Goal: Information Seeking & Learning: Find specific fact

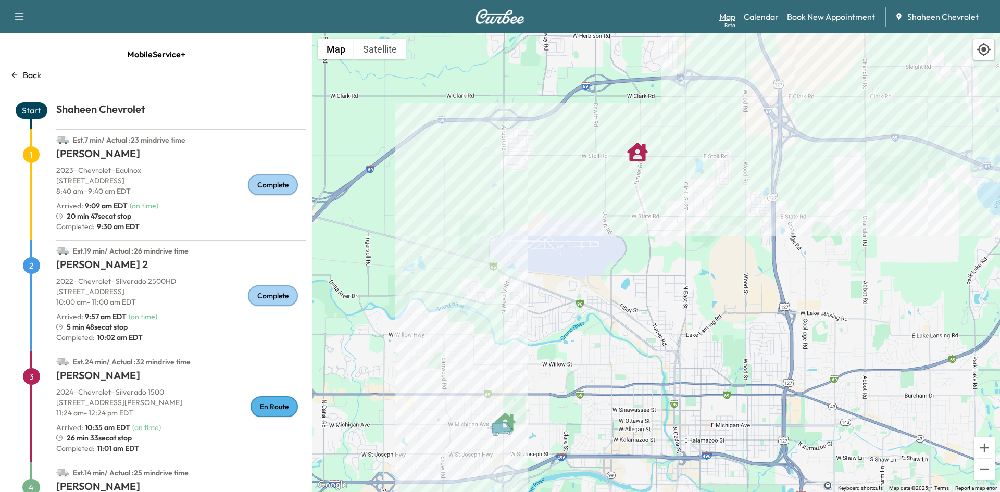
click at [726, 15] on link "Map Beta" at bounding box center [727, 16] width 16 height 13
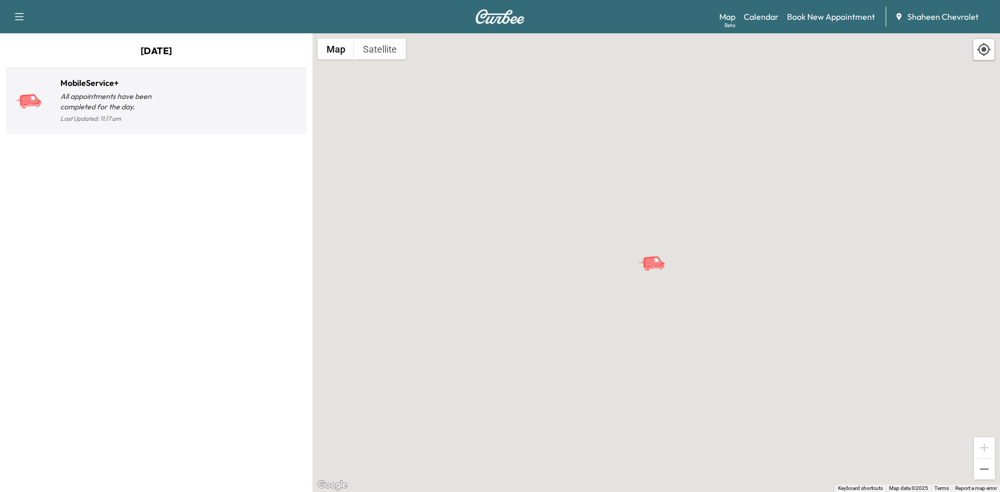
click at [203, 108] on div at bounding box center [229, 105] width 146 height 41
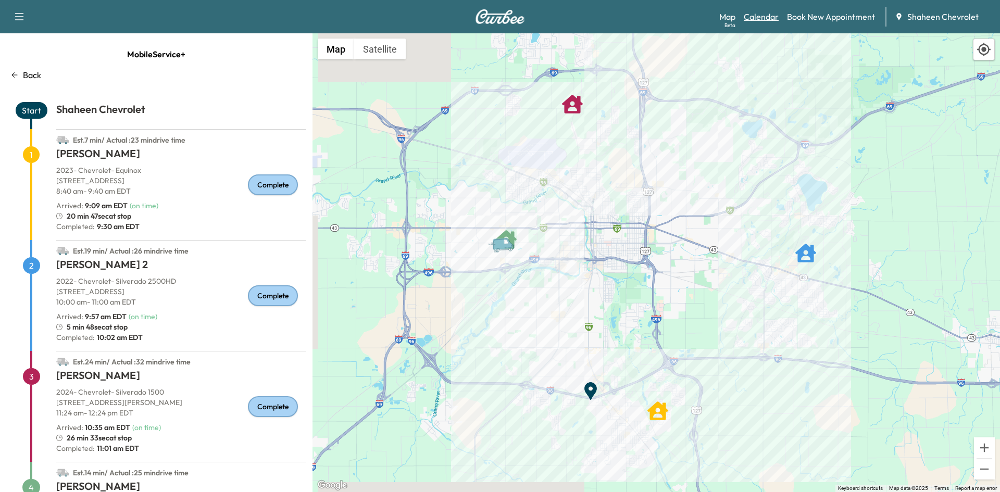
click at [755, 15] on link "Calendar" at bounding box center [761, 16] width 35 height 13
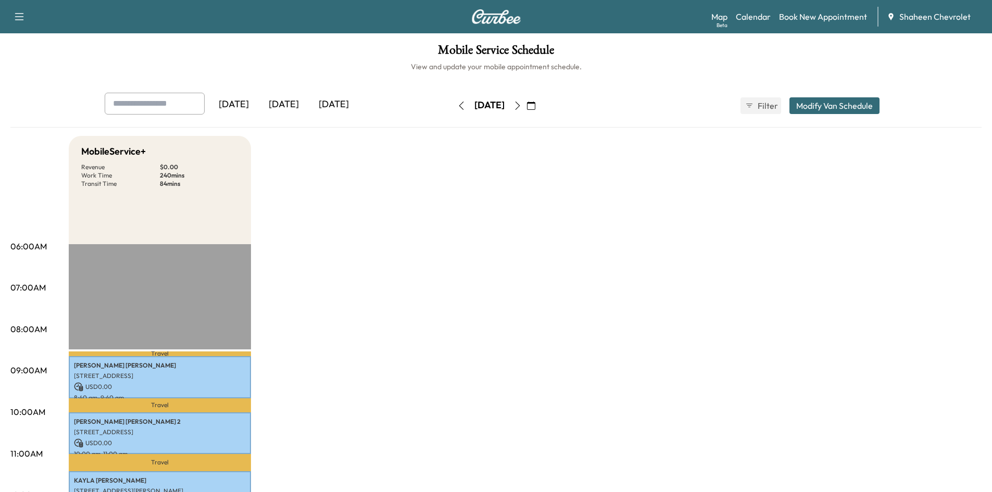
click at [522, 109] on icon "button" at bounding box center [518, 106] width 8 height 8
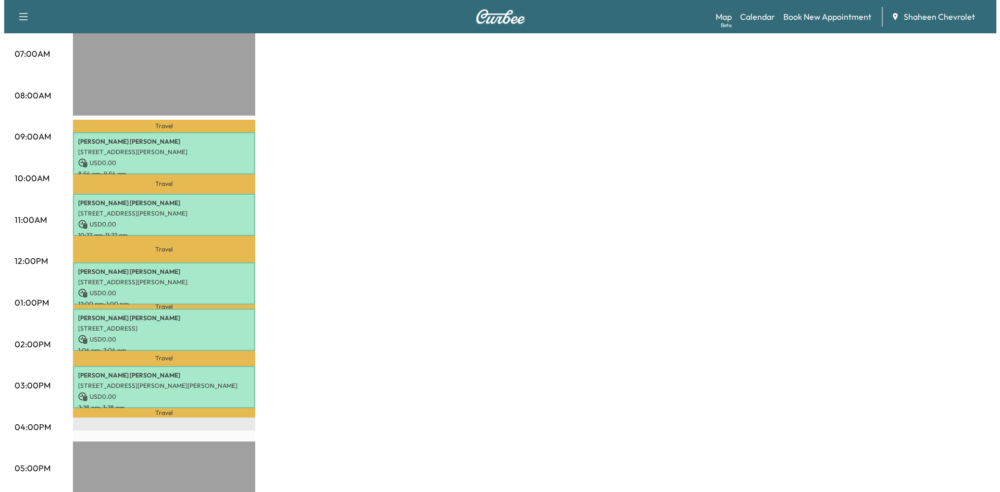
scroll to position [208, 0]
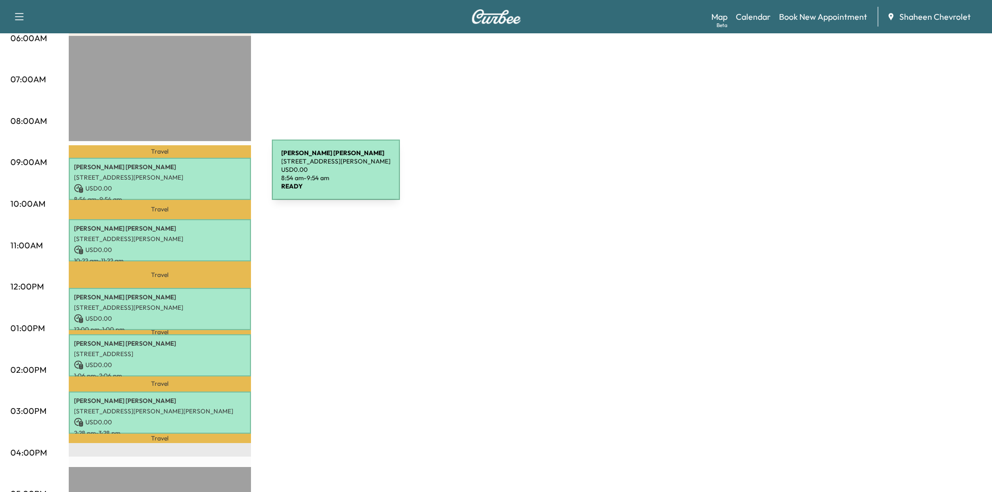
click at [194, 176] on p "[STREET_ADDRESS][PERSON_NAME]" at bounding box center [160, 177] width 172 height 8
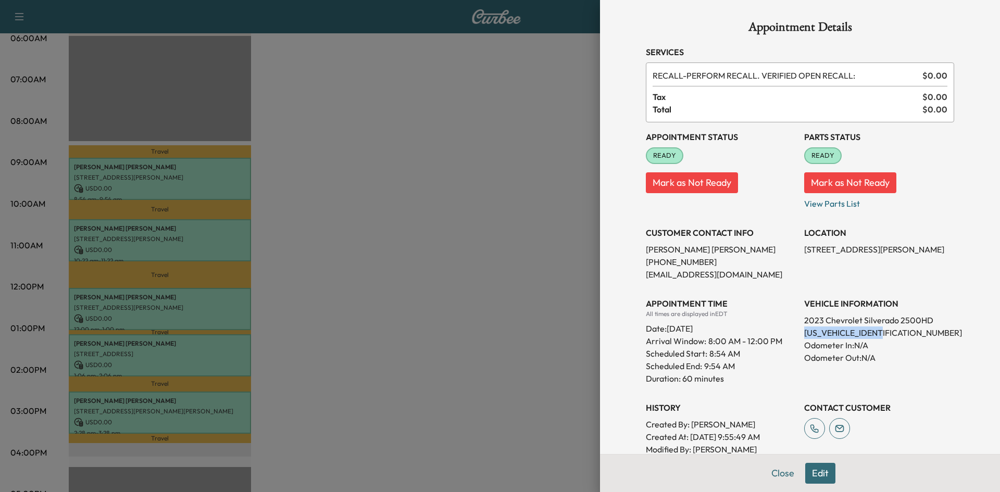
drag, startPoint x: 877, startPoint y: 334, endPoint x: 798, endPoint y: 334, distance: 79.2
click at [804, 334] on p "[US_VEHICLE_IDENTIFICATION_NUMBER]" at bounding box center [879, 333] width 150 height 13
copy p "[US_VEHICLE_IDENTIFICATION_NUMBER]"
click at [482, 151] on div at bounding box center [500, 246] width 1000 height 492
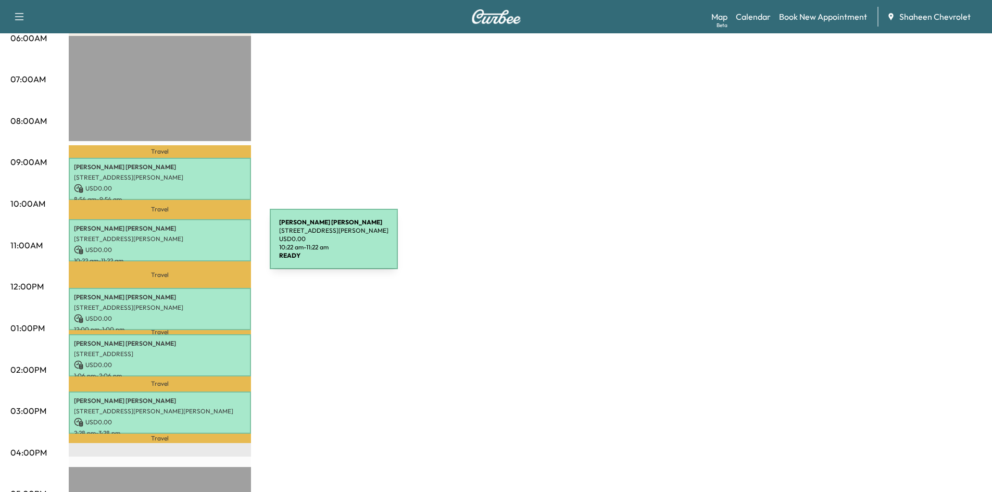
click at [192, 245] on p "USD 0.00" at bounding box center [160, 249] width 172 height 9
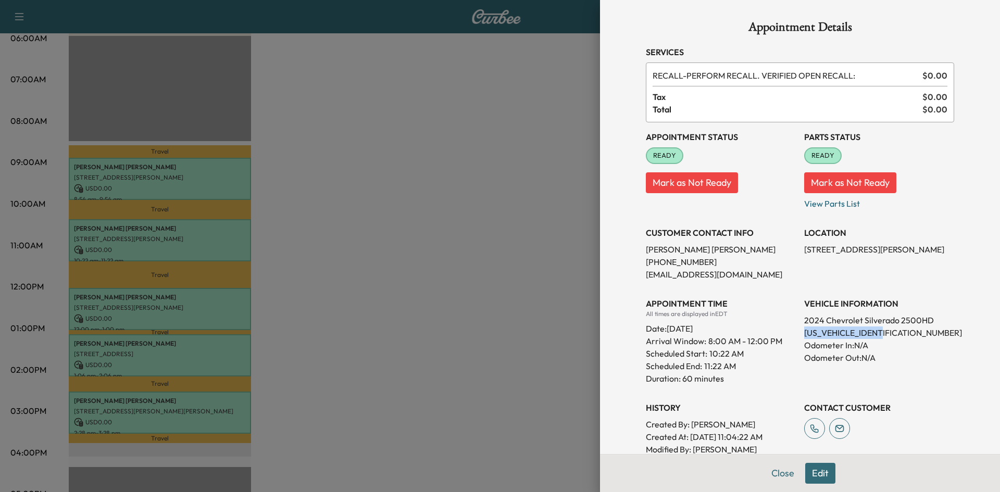
drag, startPoint x: 876, startPoint y: 334, endPoint x: 794, endPoint y: 335, distance: 81.8
click at [794, 335] on div "Appointment Status READY Mark as Not Ready Parts Status READY Mark as Not Ready…" at bounding box center [800, 295] width 308 height 346
copy p "[US_VEHICLE_IDENTIFICATION_NUMBER]"
click at [534, 194] on div at bounding box center [500, 246] width 1000 height 492
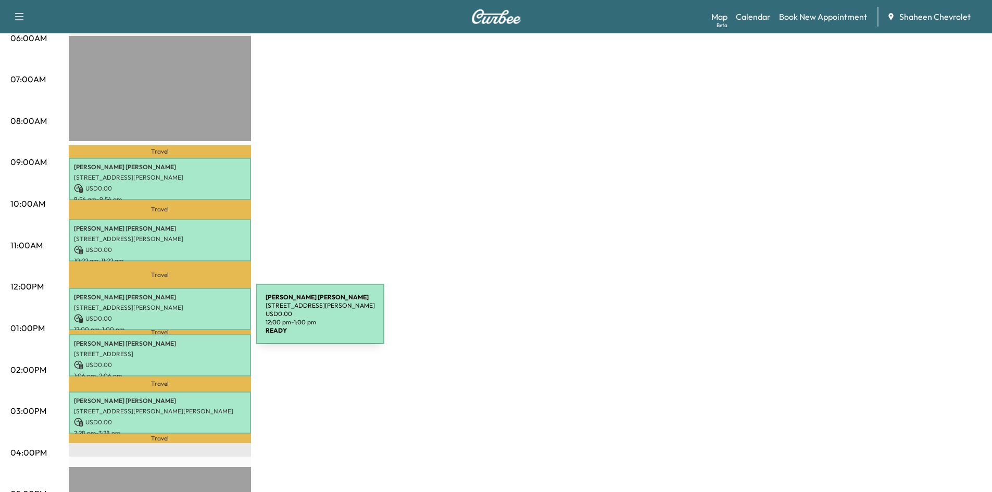
click at [178, 320] on p "USD 0.00" at bounding box center [160, 318] width 172 height 9
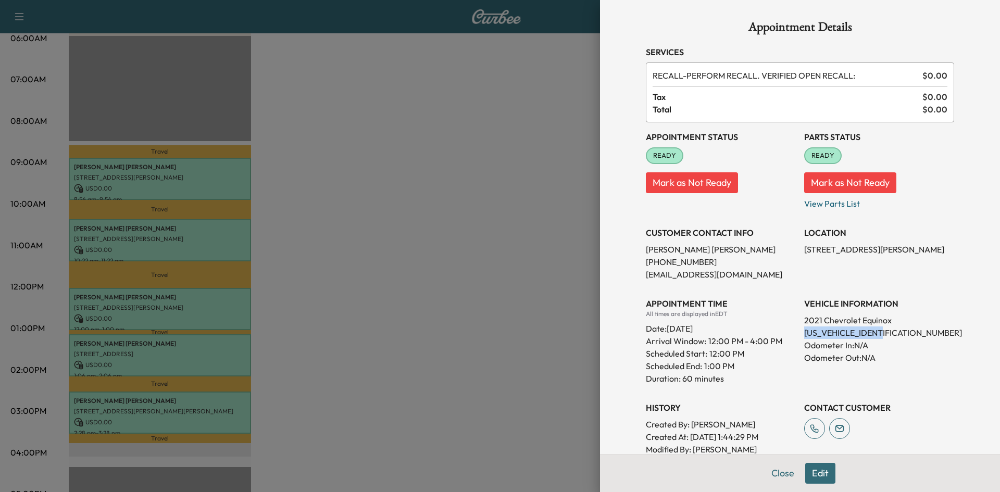
drag, startPoint x: 860, startPoint y: 328, endPoint x: 797, endPoint y: 329, distance: 63.0
click at [804, 329] on p "[US_VEHICLE_IDENTIFICATION_NUMBER]" at bounding box center [879, 333] width 150 height 13
copy p "[US_VEHICLE_IDENTIFICATION_NUMBER]"
click at [534, 237] on div at bounding box center [500, 246] width 1000 height 492
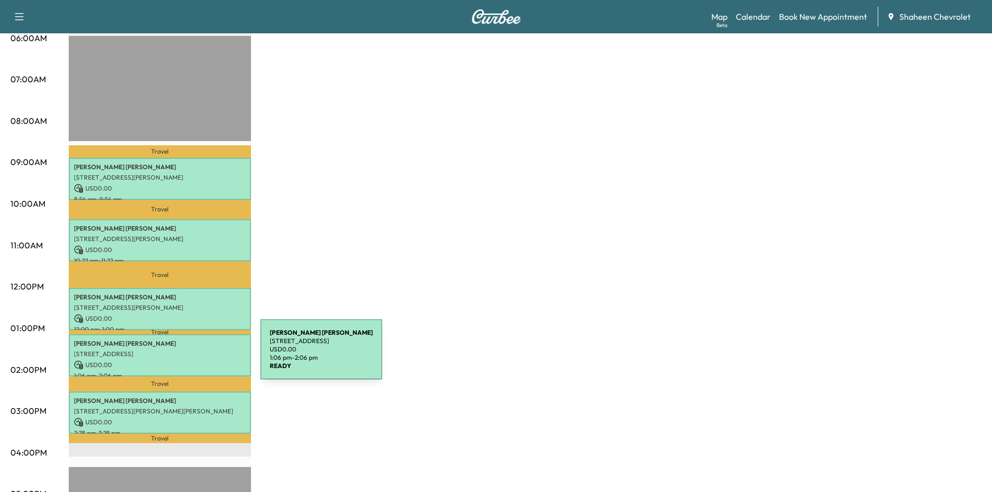
click at [182, 356] on div "[PERSON_NAME] [STREET_ADDRESS] USD 0.00 1:06 pm - 2:06 pm" at bounding box center [160, 355] width 182 height 42
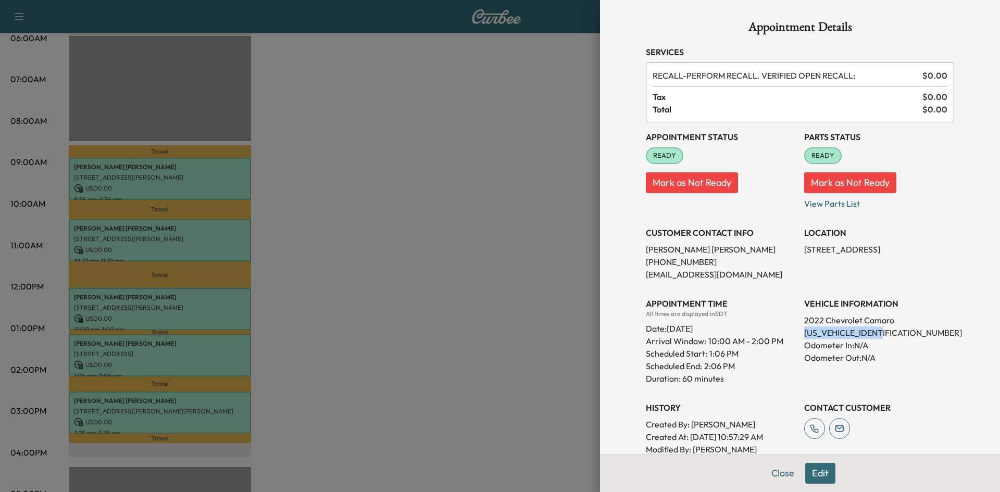
drag, startPoint x: 874, startPoint y: 334, endPoint x: 796, endPoint y: 333, distance: 77.6
click at [796, 333] on div "Appointment Status READY Mark as Not Ready Parts Status READY Mark as Not Ready…" at bounding box center [800, 295] width 308 height 346
copy p "[US_VEHICLE_IDENTIFICATION_NUMBER]"
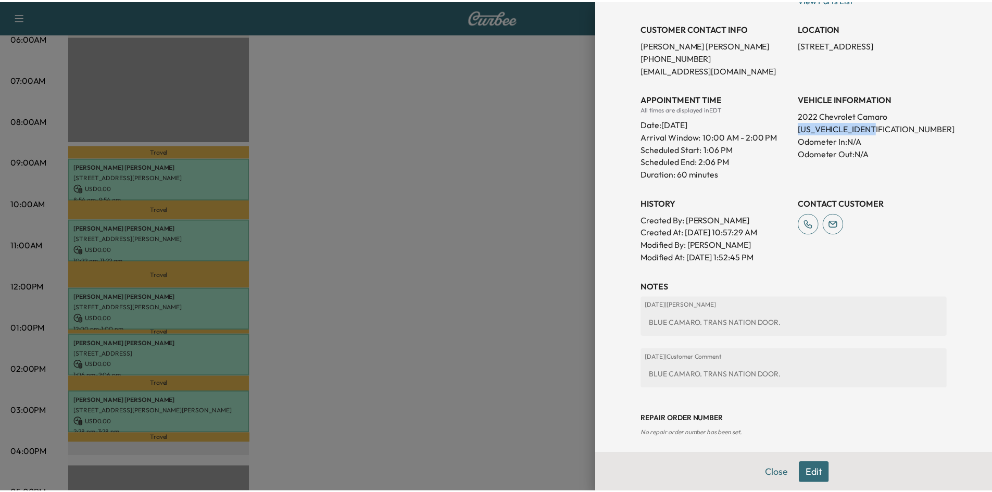
scroll to position [210, 0]
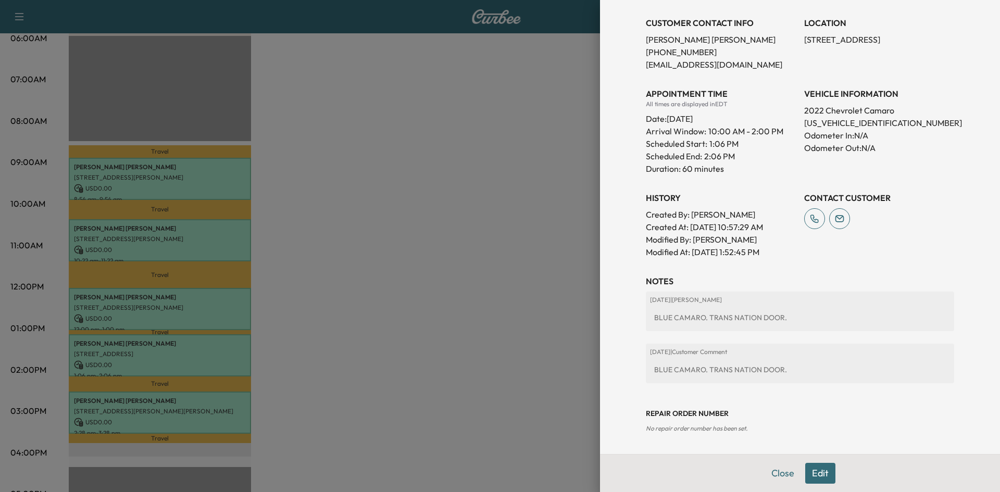
click at [600, 236] on div "Appointment Details Services RECALL - PERFORM RECALL. VERIFIED OPEN RECALL: $ 0…" at bounding box center [800, 246] width 400 height 492
click at [543, 239] on div at bounding box center [500, 246] width 1000 height 492
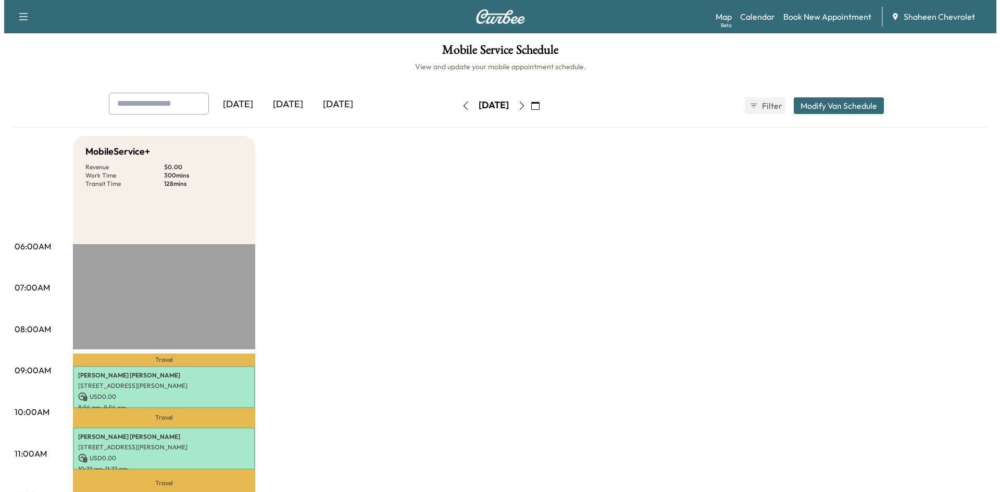
scroll to position [260, 0]
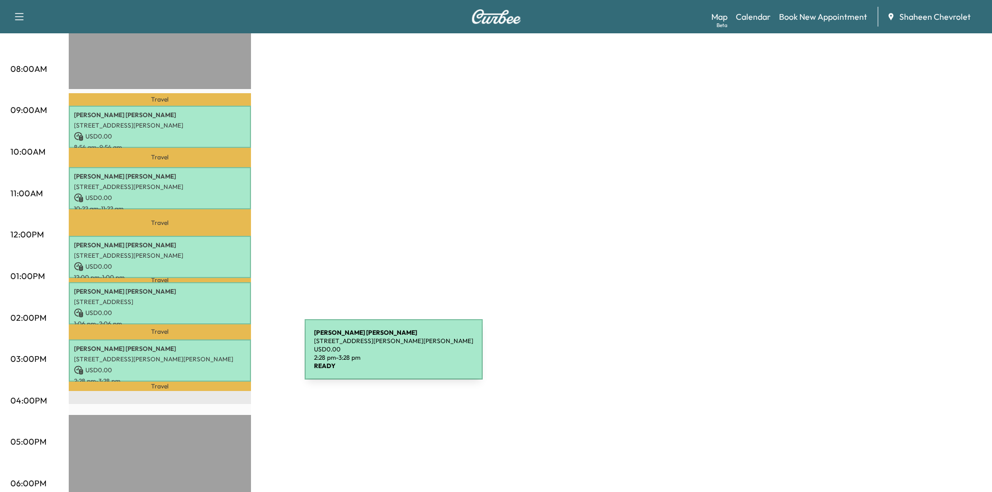
click at [222, 355] on p "[STREET_ADDRESS][PERSON_NAME][PERSON_NAME]" at bounding box center [160, 359] width 172 height 8
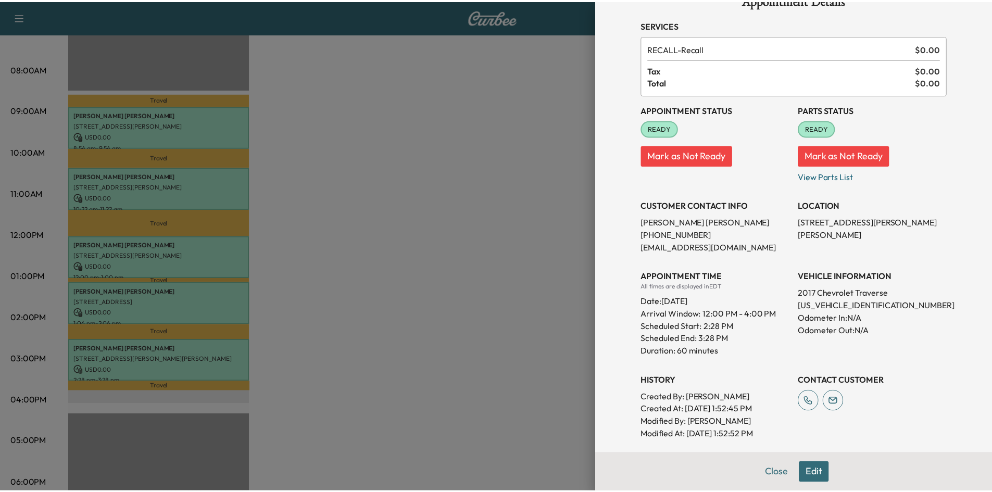
scroll to position [52, 0]
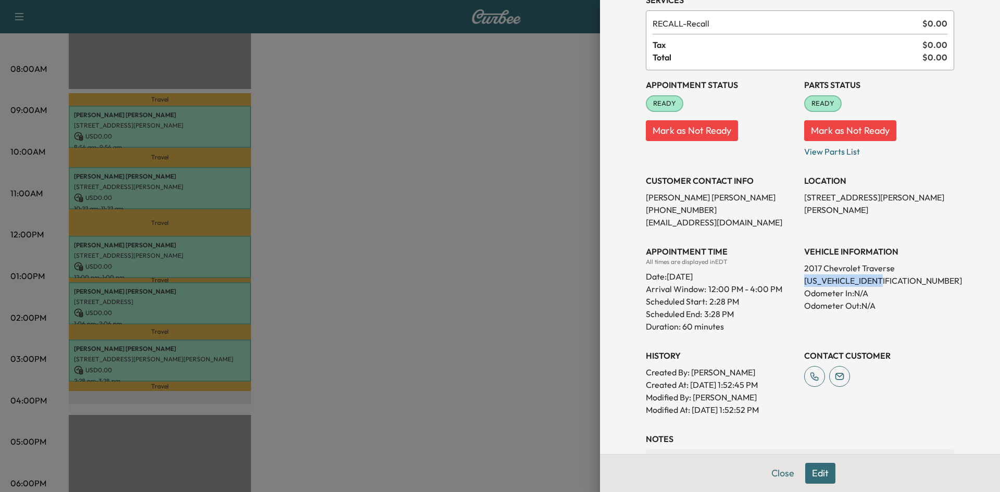
drag, startPoint x: 881, startPoint y: 281, endPoint x: 793, endPoint y: 282, distance: 88.1
click at [793, 282] on div "Appointment Status READY Mark as Not Ready Parts Status READY Mark as Not Ready…" at bounding box center [800, 243] width 308 height 346
copy p "[US_VEHICLE_IDENTIFICATION_NUMBER]"
click at [450, 228] on div at bounding box center [500, 246] width 1000 height 492
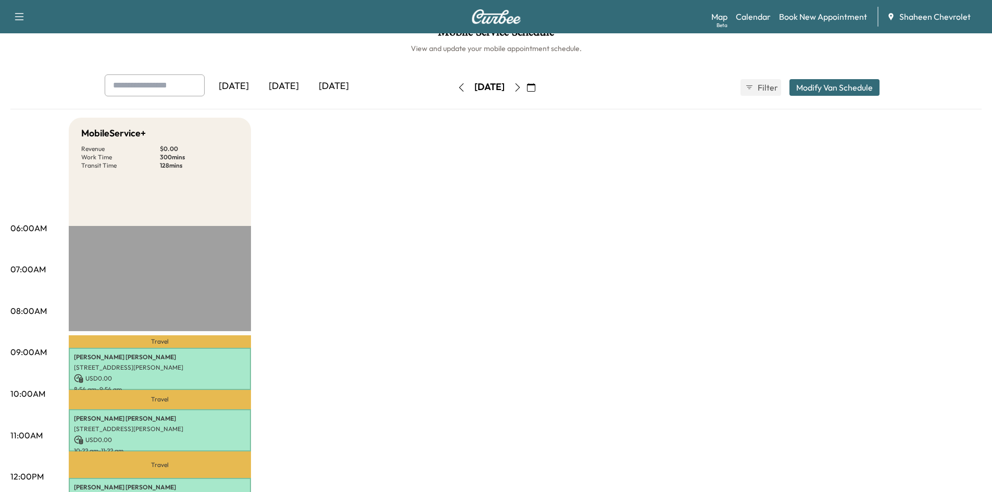
scroll to position [0, 0]
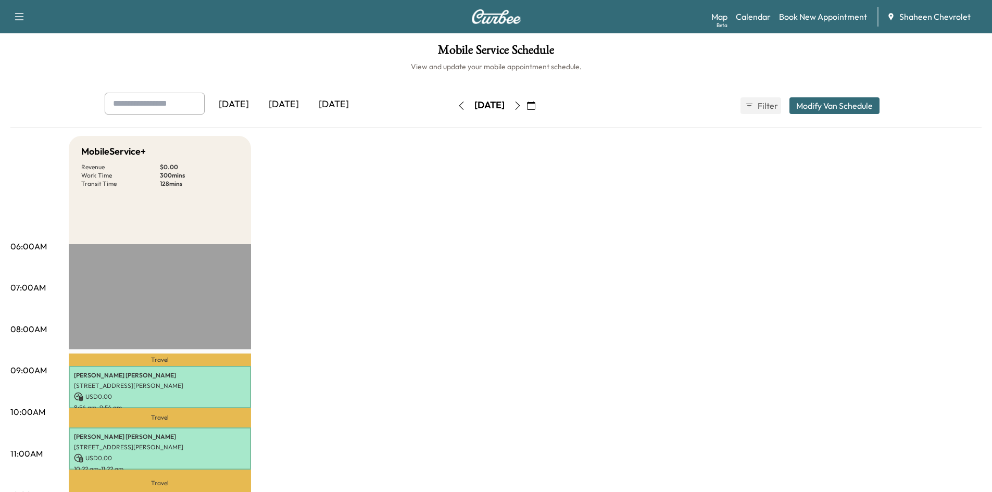
click at [522, 106] on icon "button" at bounding box center [518, 106] width 8 height 8
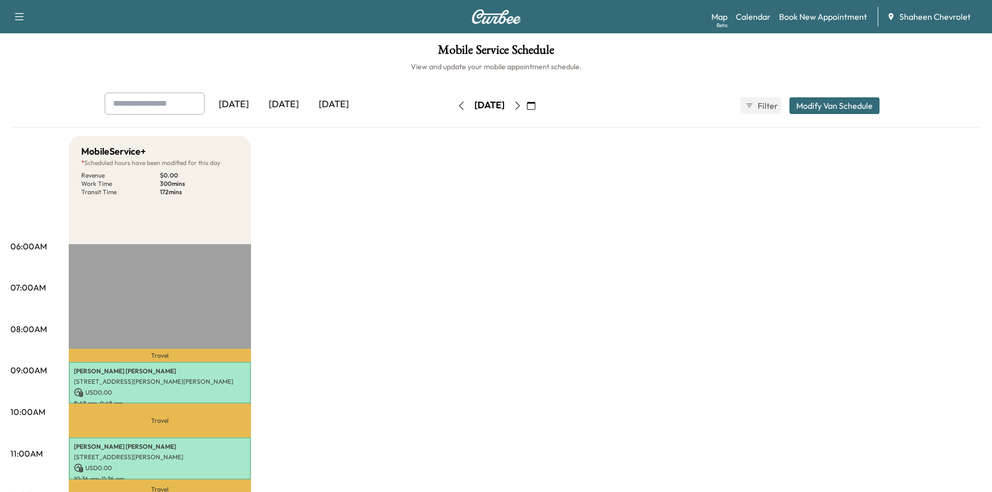
scroll to position [208, 0]
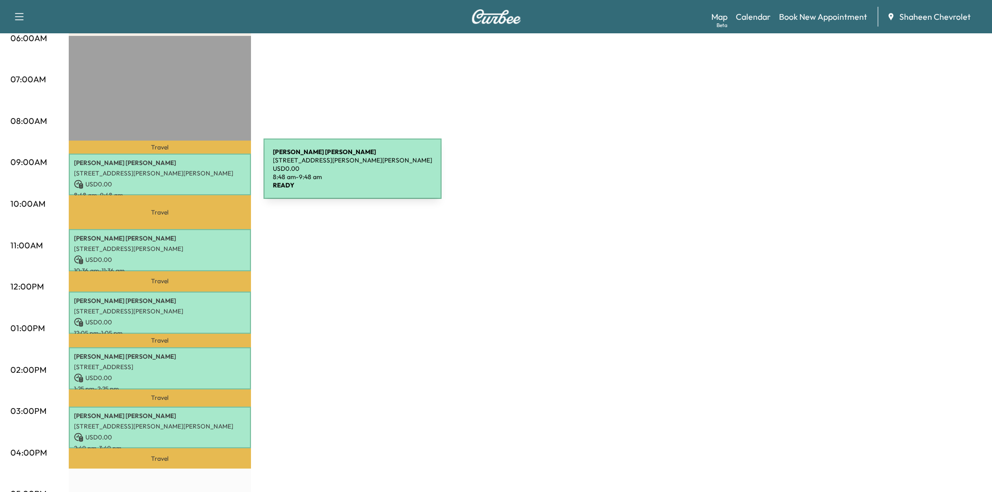
click at [185, 175] on p "[STREET_ADDRESS][PERSON_NAME][PERSON_NAME]" at bounding box center [160, 173] width 172 height 8
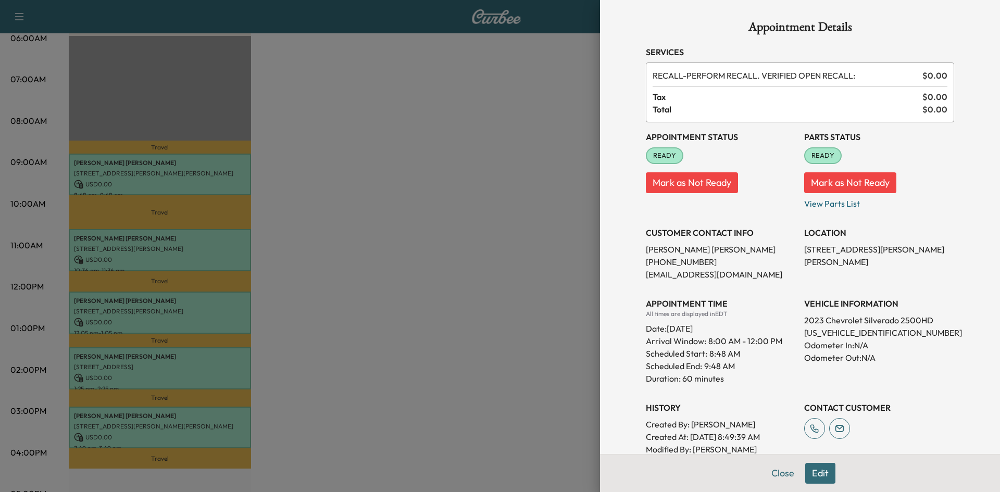
click at [520, 224] on div at bounding box center [500, 246] width 1000 height 492
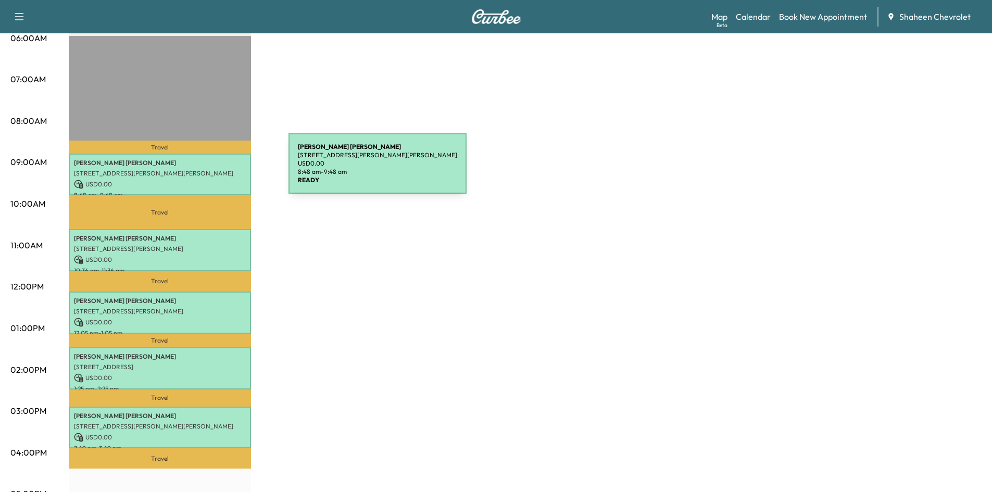
click at [210, 170] on p "[STREET_ADDRESS][PERSON_NAME][PERSON_NAME]" at bounding box center [160, 173] width 172 height 8
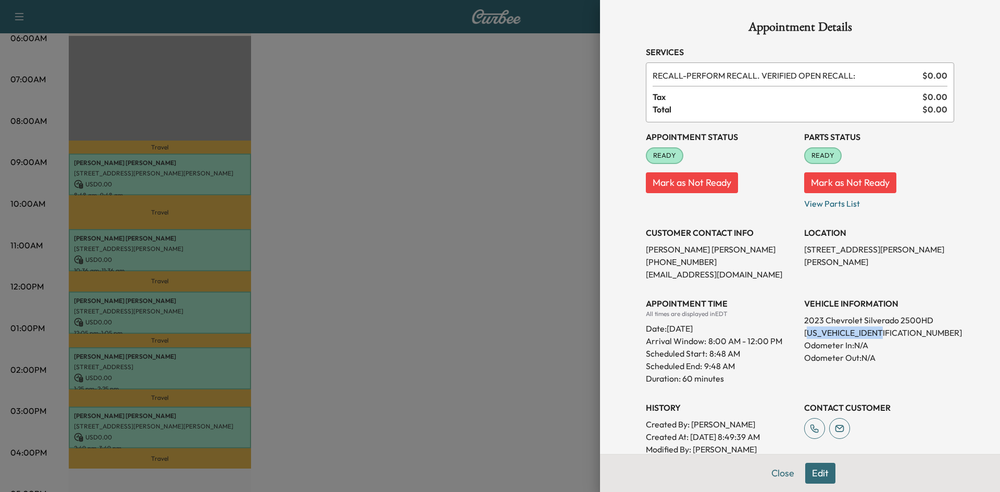
drag, startPoint x: 879, startPoint y: 335, endPoint x: 799, endPoint y: 327, distance: 81.2
click at [804, 327] on p "[US_VEHICLE_IDENTIFICATION_NUMBER]" at bounding box center [879, 333] width 150 height 13
click at [804, 329] on p "[US_VEHICLE_IDENTIFICATION_NUMBER]" at bounding box center [879, 333] width 150 height 13
drag, startPoint x: 797, startPoint y: 331, endPoint x: 878, endPoint y: 331, distance: 81.3
click at [878, 331] on p "[US_VEHICLE_IDENTIFICATION_NUMBER]" at bounding box center [879, 333] width 150 height 13
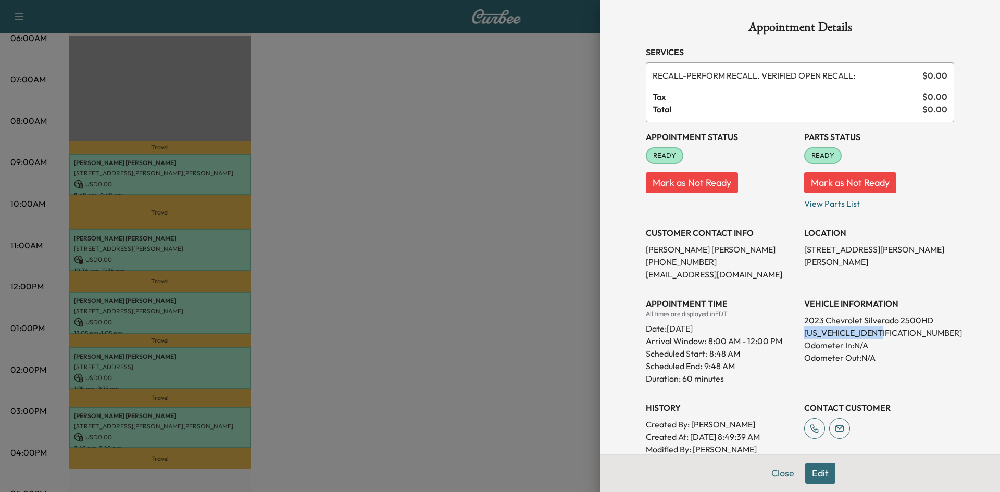
copy p "[US_VEHICLE_IDENTIFICATION_NUMBER]"
click at [564, 250] on div at bounding box center [500, 246] width 1000 height 492
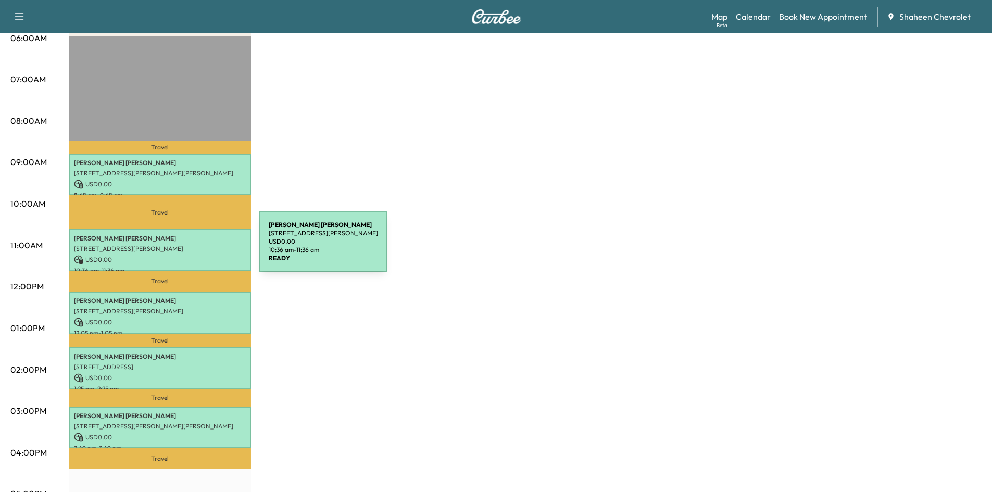
click at [181, 248] on p "[STREET_ADDRESS][PERSON_NAME]" at bounding box center [160, 249] width 172 height 8
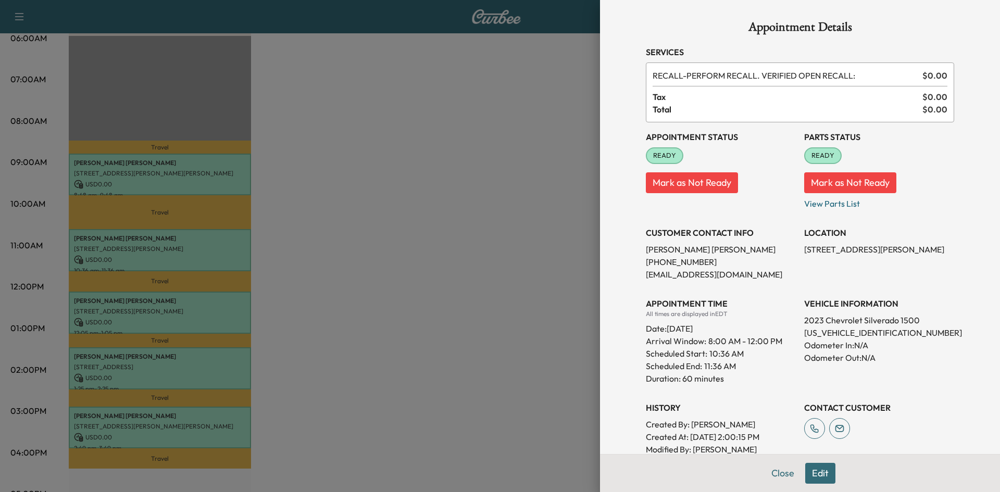
drag, startPoint x: 402, startPoint y: 240, endPoint x: 382, endPoint y: 239, distance: 20.3
click at [404, 239] on div at bounding box center [500, 246] width 1000 height 492
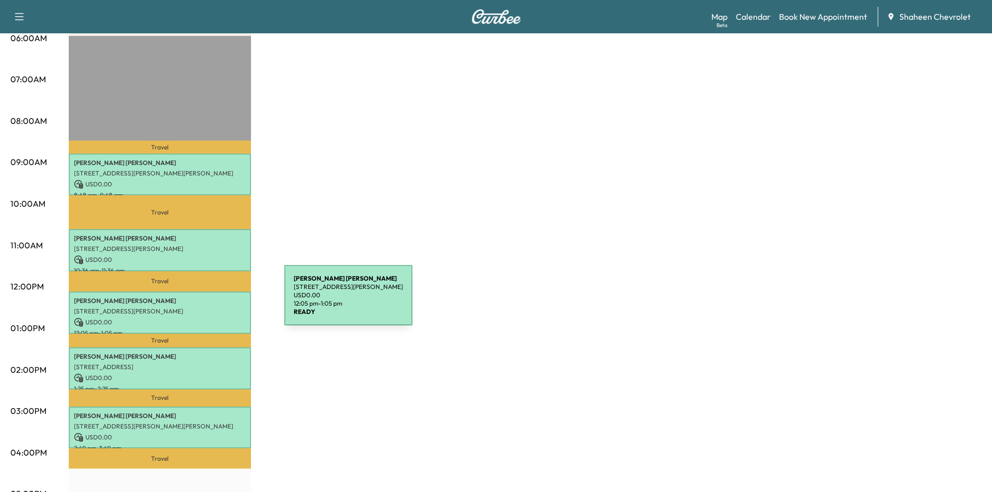
click at [206, 302] on p "[PERSON_NAME]" at bounding box center [160, 301] width 172 height 8
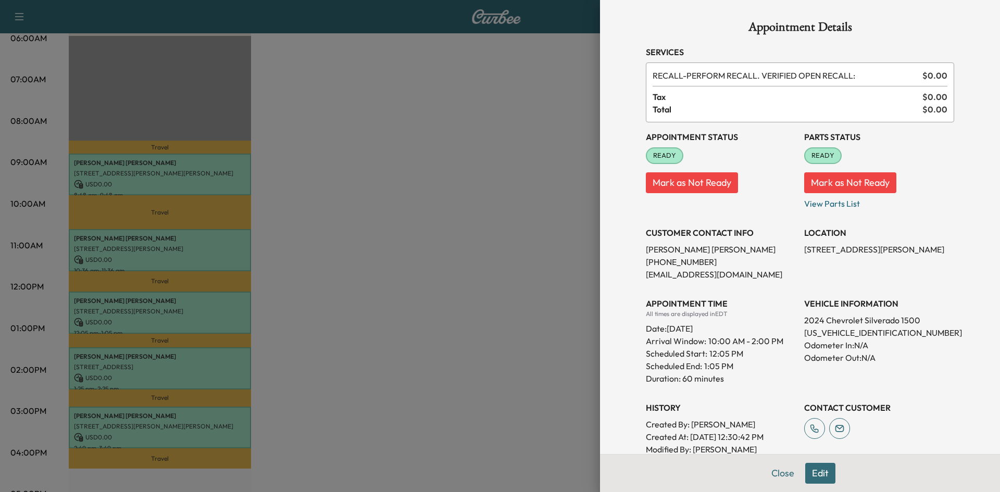
click at [487, 315] on div at bounding box center [500, 246] width 1000 height 492
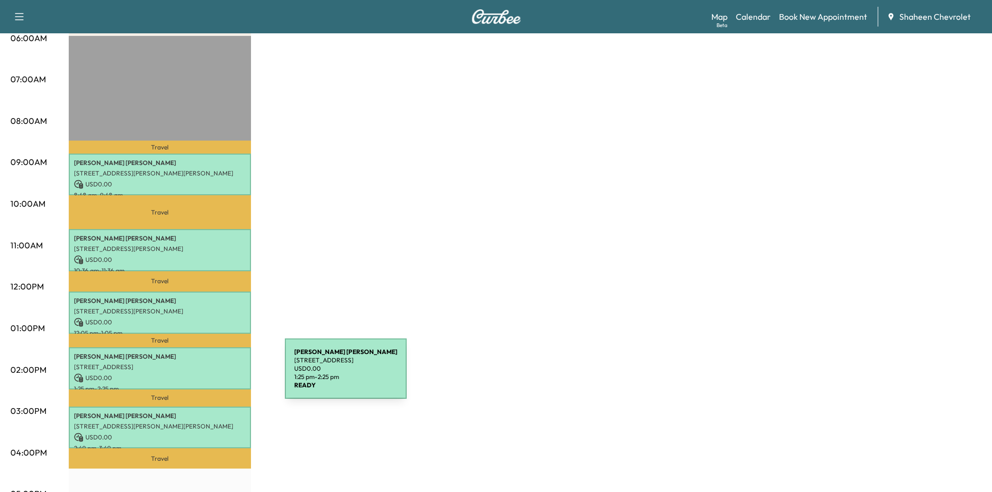
click at [207, 375] on p "USD 0.00" at bounding box center [160, 378] width 172 height 9
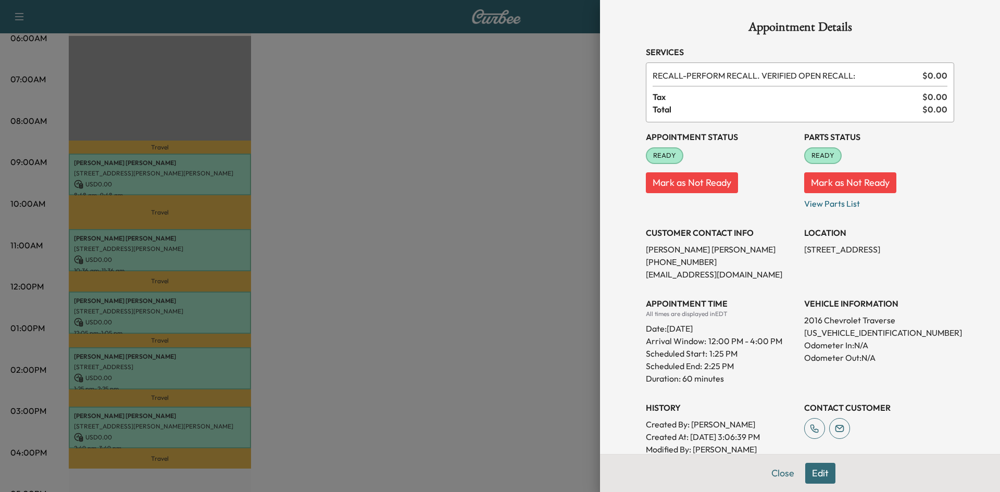
click at [573, 306] on div at bounding box center [500, 246] width 1000 height 492
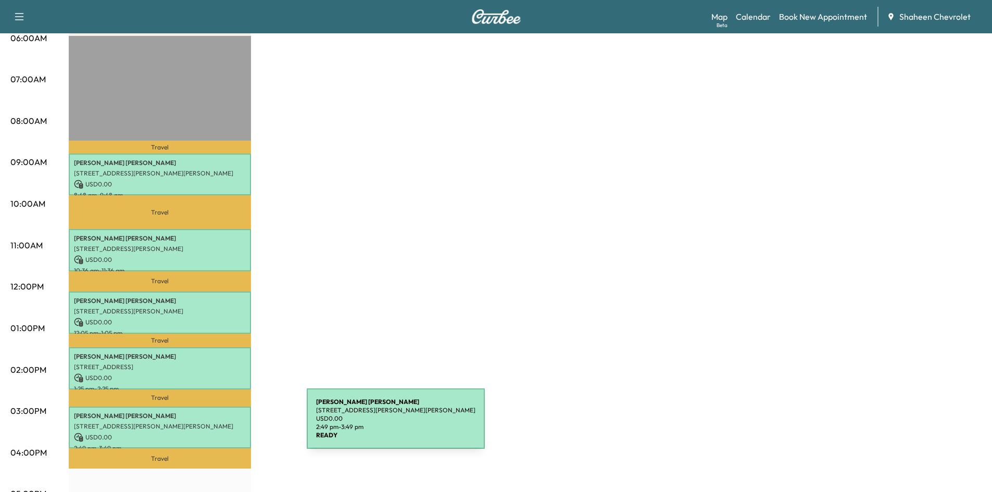
click at [229, 425] on p "[STREET_ADDRESS][PERSON_NAME][PERSON_NAME]" at bounding box center [160, 426] width 172 height 8
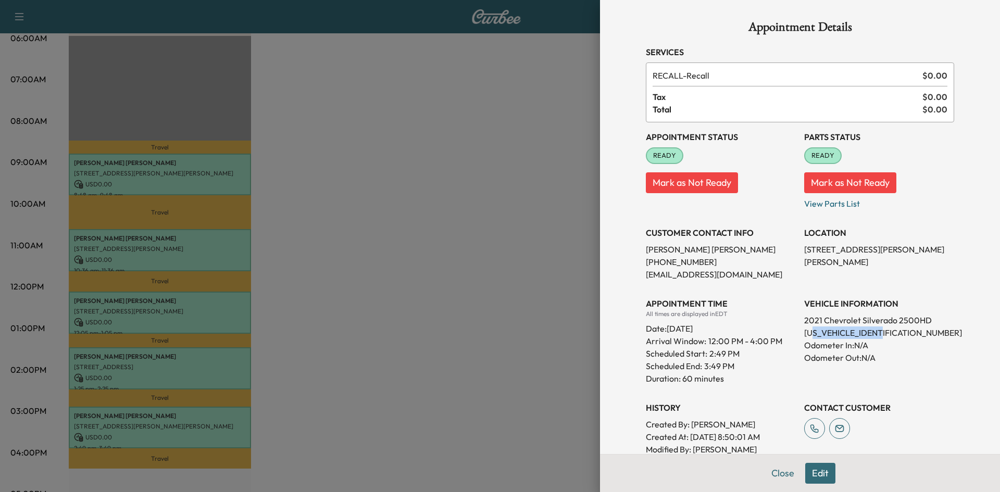
drag, startPoint x: 887, startPoint y: 331, endPoint x: 803, endPoint y: 328, distance: 84.4
click at [804, 328] on p "[US_VEHICLE_IDENTIFICATION_NUMBER]" at bounding box center [879, 333] width 150 height 13
click at [584, 298] on div at bounding box center [500, 246] width 1000 height 492
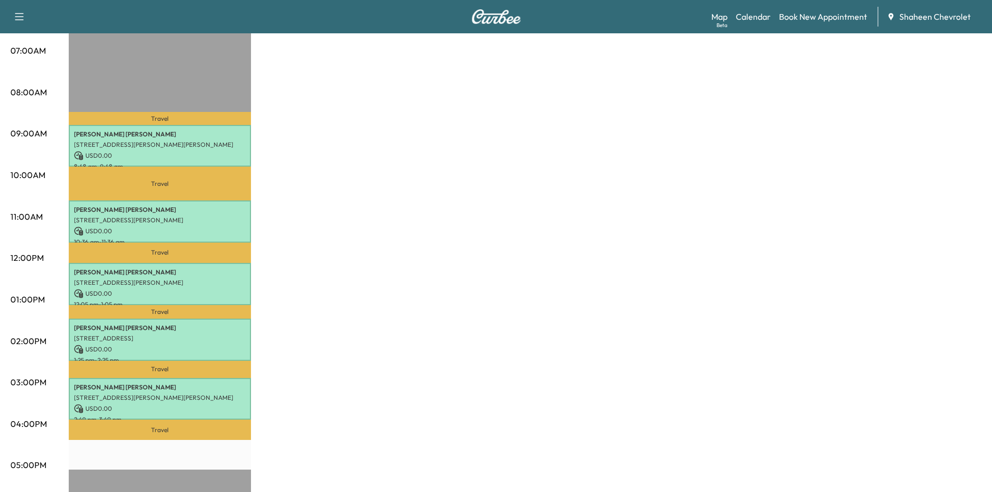
scroll to position [260, 0]
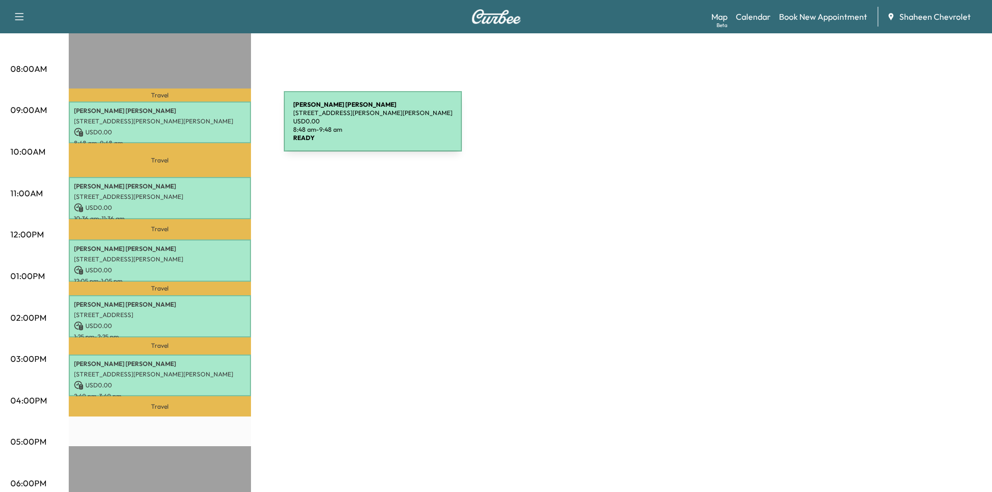
click at [206, 128] on p "USD 0.00" at bounding box center [160, 132] width 172 height 9
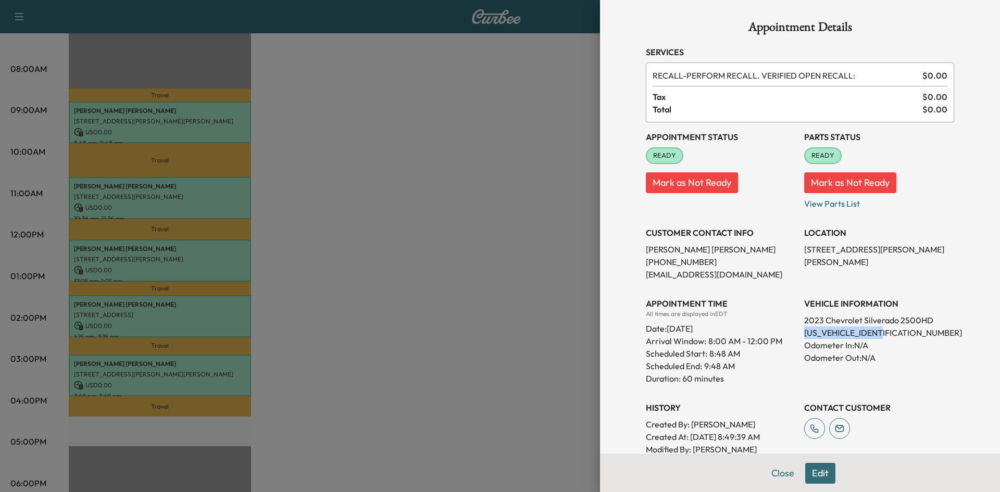
drag, startPoint x: 878, startPoint y: 331, endPoint x: 797, endPoint y: 330, distance: 80.8
click at [804, 330] on p "[US_VEHICLE_IDENTIFICATION_NUMBER]" at bounding box center [879, 333] width 150 height 13
copy p "[US_VEHICLE_IDENTIFICATION_NUMBER]"
click at [600, 240] on div "Appointment Details Services RECALL - PERFORM RECALL. VERIFIED OPEN RECALL: $ 0…" at bounding box center [800, 246] width 400 height 492
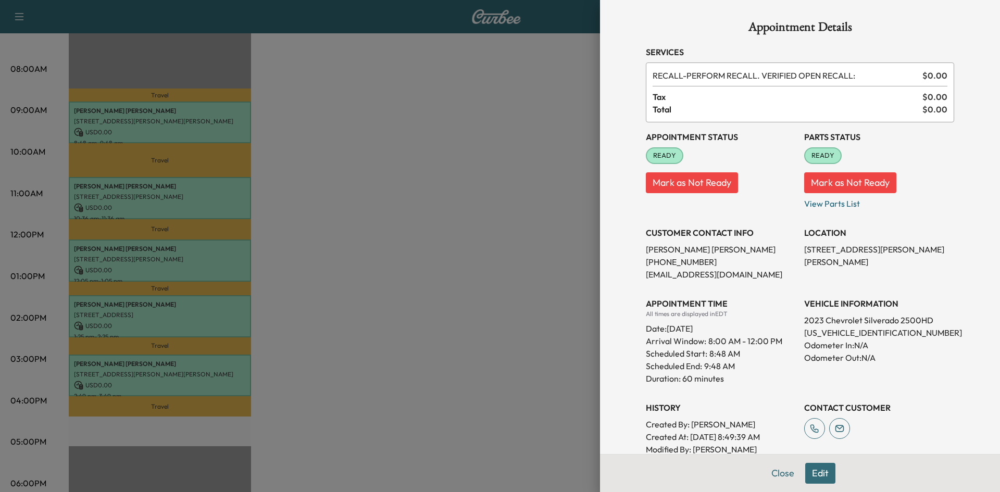
click at [402, 259] on div at bounding box center [500, 246] width 1000 height 492
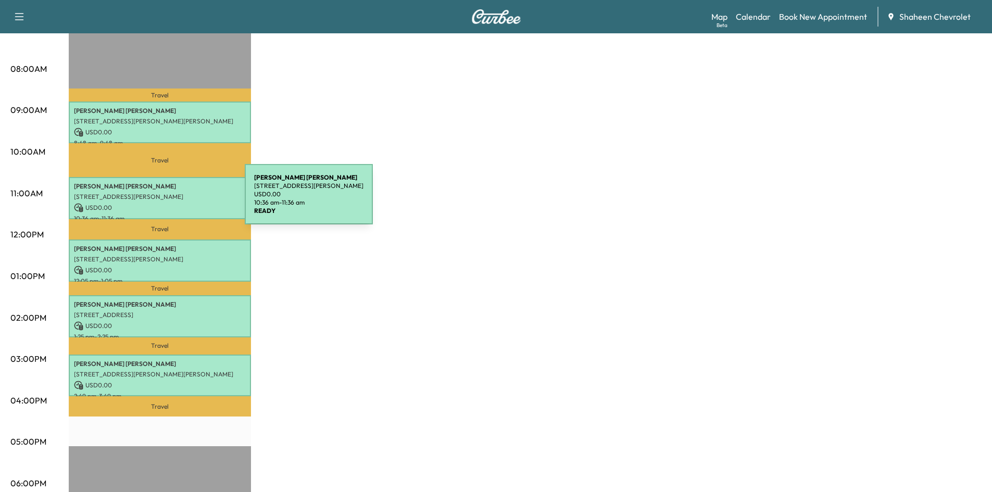
click at [167, 203] on p "USD 0.00" at bounding box center [160, 207] width 172 height 9
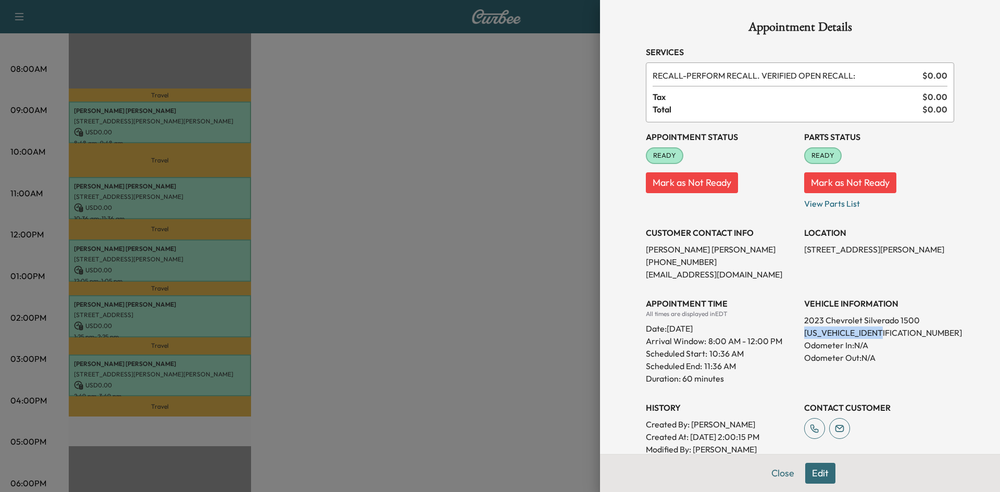
drag, startPoint x: 889, startPoint y: 331, endPoint x: 792, endPoint y: 332, distance: 96.9
click at [792, 332] on div "Appointment Status READY Mark as Not Ready Parts Status READY Mark as Not Ready…" at bounding box center [800, 295] width 308 height 346
copy p "[US_VEHICLE_IDENTIFICATION_NUMBER]"
click at [486, 253] on div at bounding box center [500, 246] width 1000 height 492
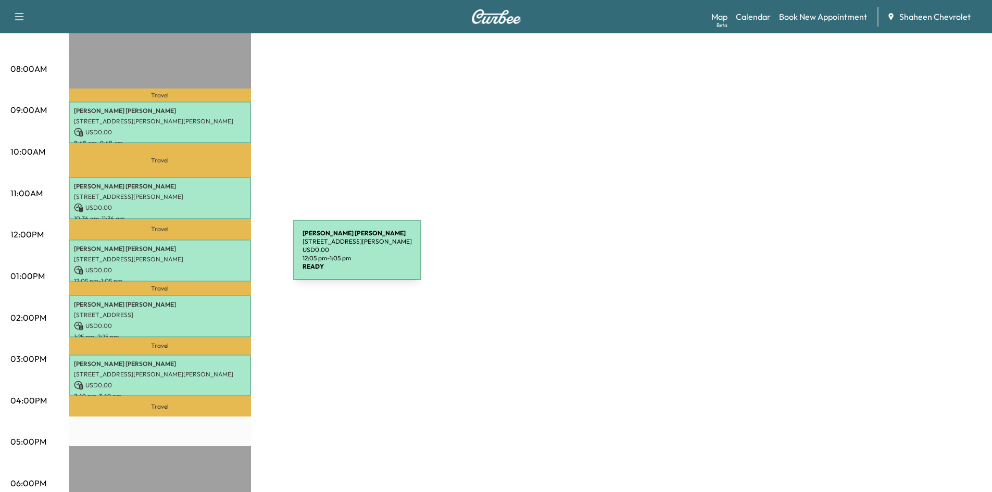
click at [215, 256] on p "[STREET_ADDRESS][PERSON_NAME]" at bounding box center [160, 259] width 172 height 8
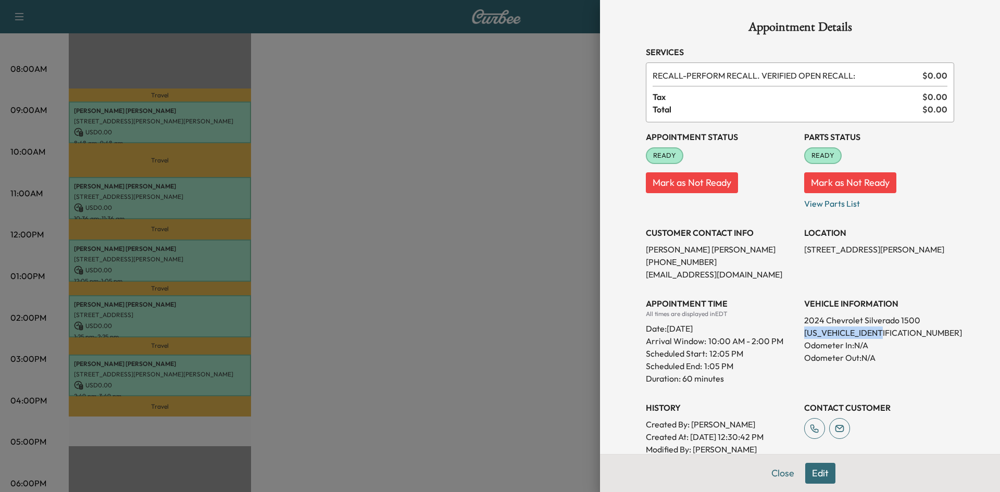
drag, startPoint x: 883, startPoint y: 332, endPoint x: 797, endPoint y: 329, distance: 86.5
click at [804, 329] on p "[US_VEHICLE_IDENTIFICATION_NUMBER]" at bounding box center [879, 333] width 150 height 13
click at [500, 338] on div at bounding box center [500, 246] width 1000 height 492
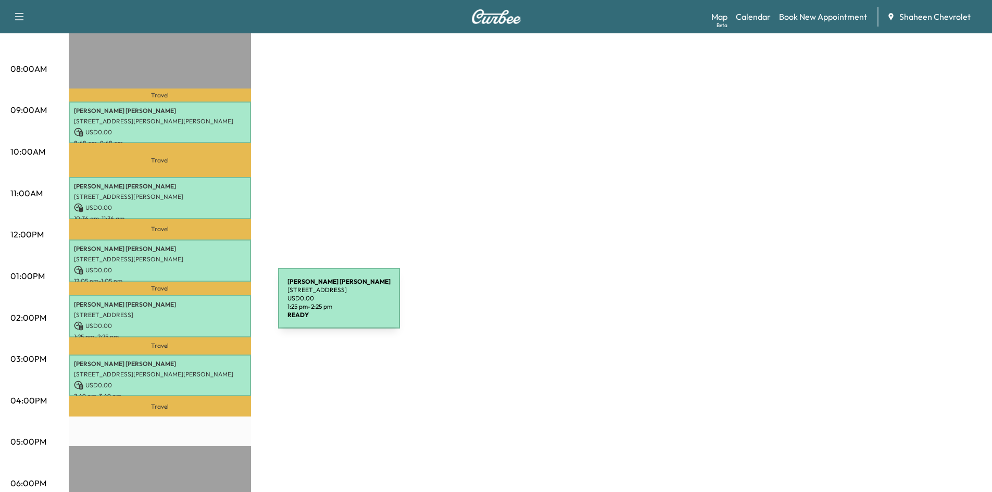
click at [200, 305] on p "[PERSON_NAME]" at bounding box center [160, 305] width 172 height 8
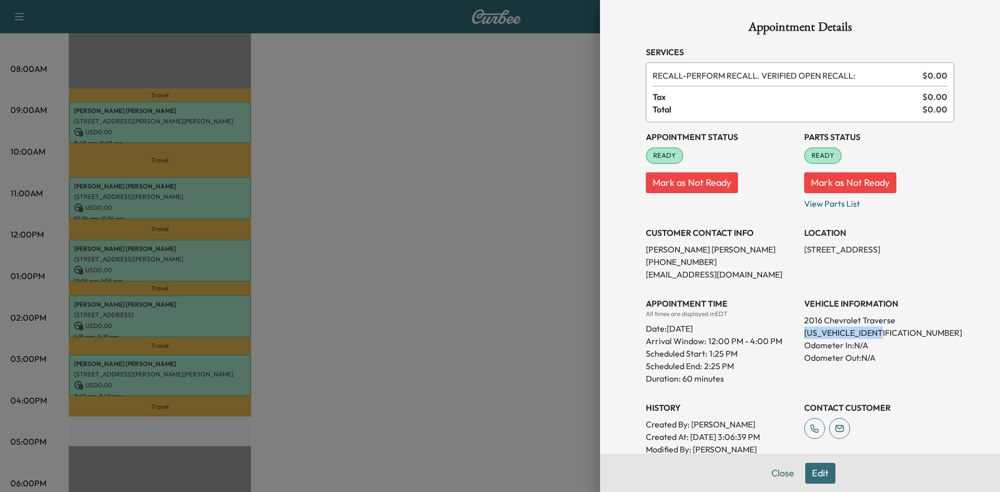
drag, startPoint x: 883, startPoint y: 329, endPoint x: 794, endPoint y: 333, distance: 88.6
click at [794, 333] on div "Appointment Status READY Mark as Not Ready Parts Status READY Mark as Not Ready…" at bounding box center [800, 295] width 308 height 346
click at [413, 184] on div at bounding box center [500, 246] width 1000 height 492
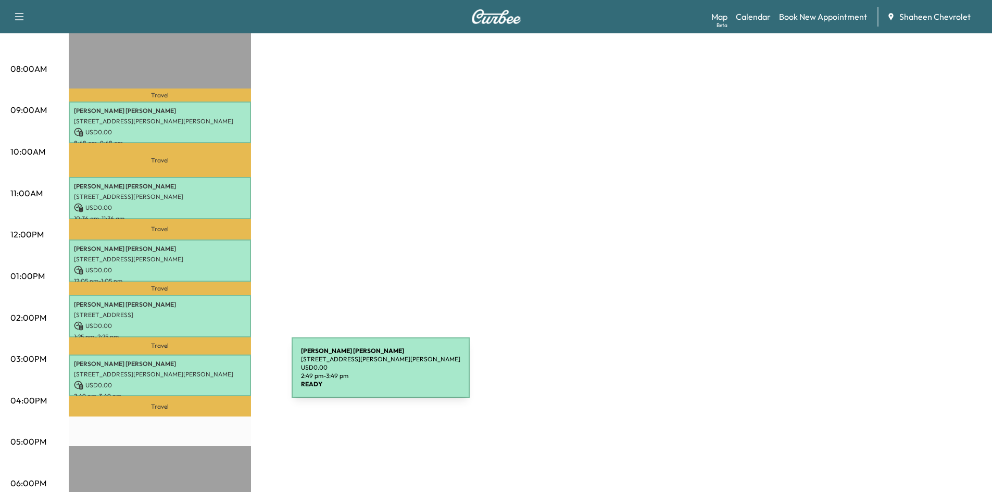
click at [214, 374] on p "[STREET_ADDRESS][PERSON_NAME][PERSON_NAME]" at bounding box center [160, 374] width 172 height 8
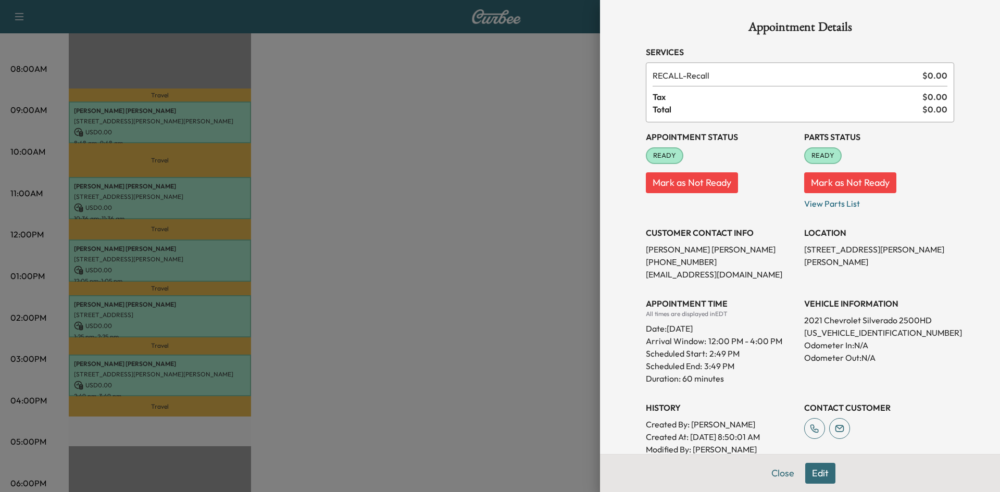
click at [509, 215] on div at bounding box center [500, 246] width 1000 height 492
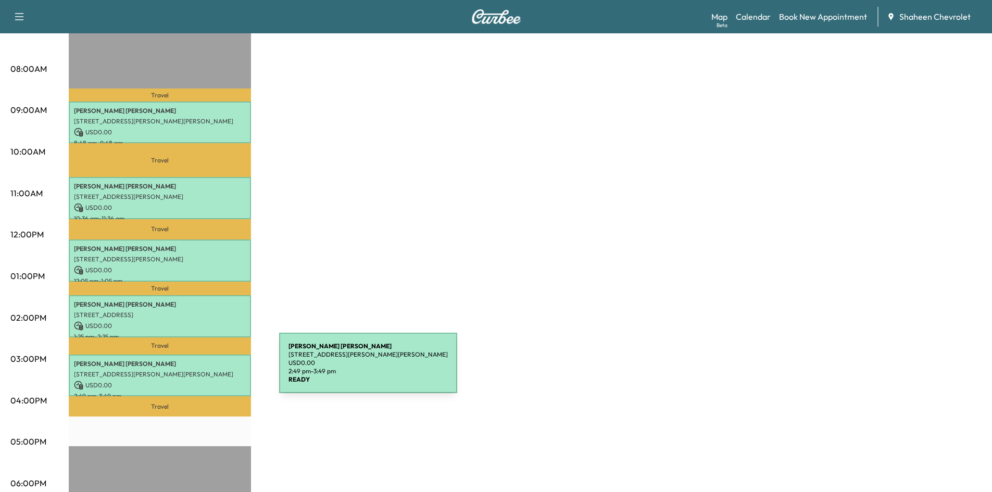
click at [201, 370] on p "[STREET_ADDRESS][PERSON_NAME][PERSON_NAME]" at bounding box center [160, 374] width 172 height 8
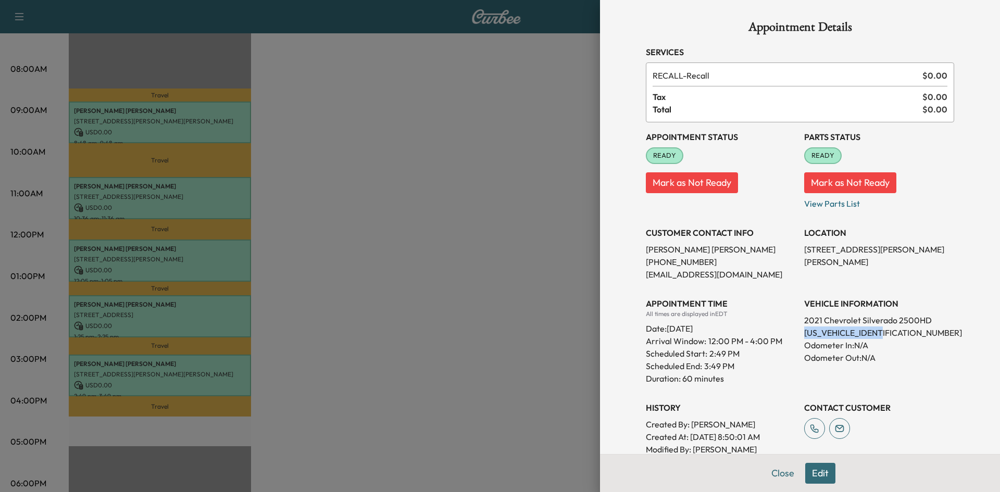
drag, startPoint x: 886, startPoint y: 333, endPoint x: 796, endPoint y: 330, distance: 90.2
click at [796, 330] on div "Appointment Status READY Mark as Not Ready Parts Status READY Mark as Not Ready…" at bounding box center [800, 295] width 308 height 346
click at [533, 241] on div at bounding box center [500, 246] width 1000 height 492
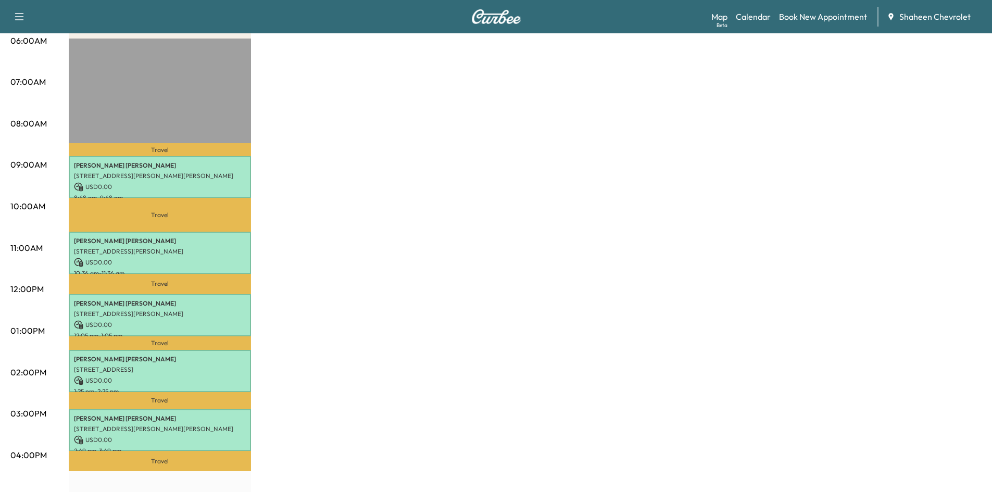
scroll to position [208, 0]
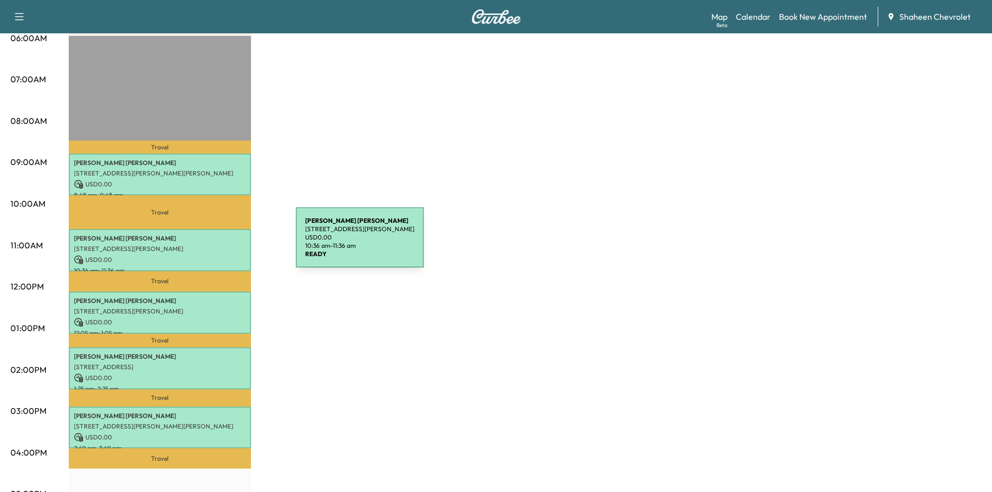
click at [218, 245] on p "[STREET_ADDRESS][PERSON_NAME]" at bounding box center [160, 249] width 172 height 8
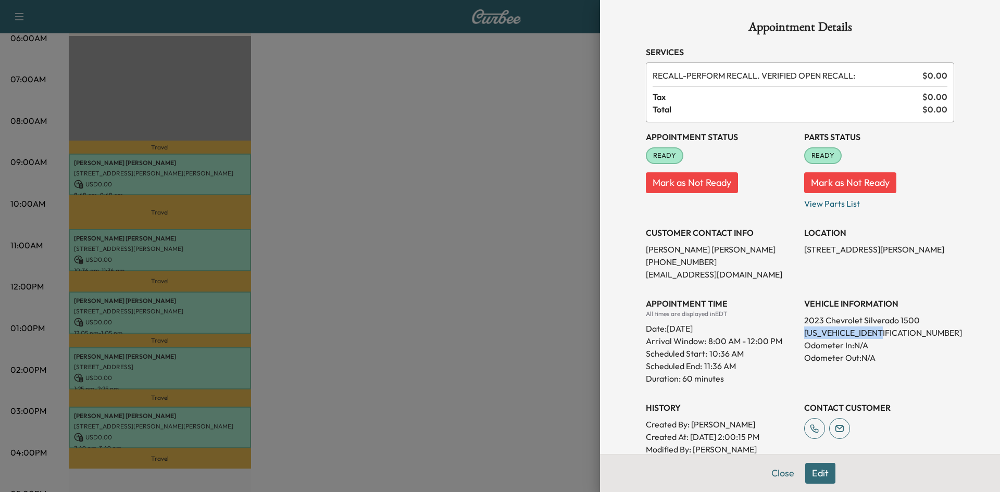
drag, startPoint x: 888, startPoint y: 334, endPoint x: 798, endPoint y: 333, distance: 90.7
click at [804, 333] on p "[US_VEHICLE_IDENTIFICATION_NUMBER]" at bounding box center [879, 333] width 150 height 13
click at [521, 220] on div at bounding box center [500, 246] width 1000 height 492
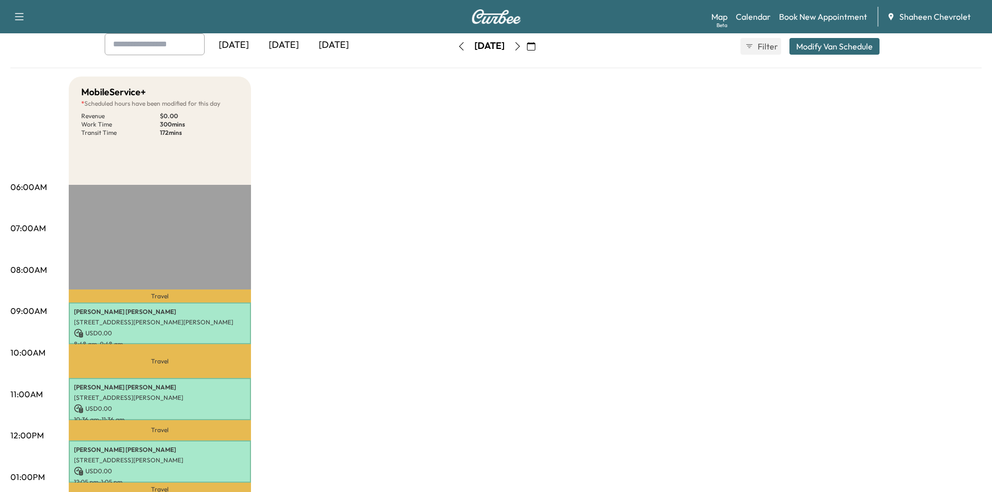
scroll to position [0, 0]
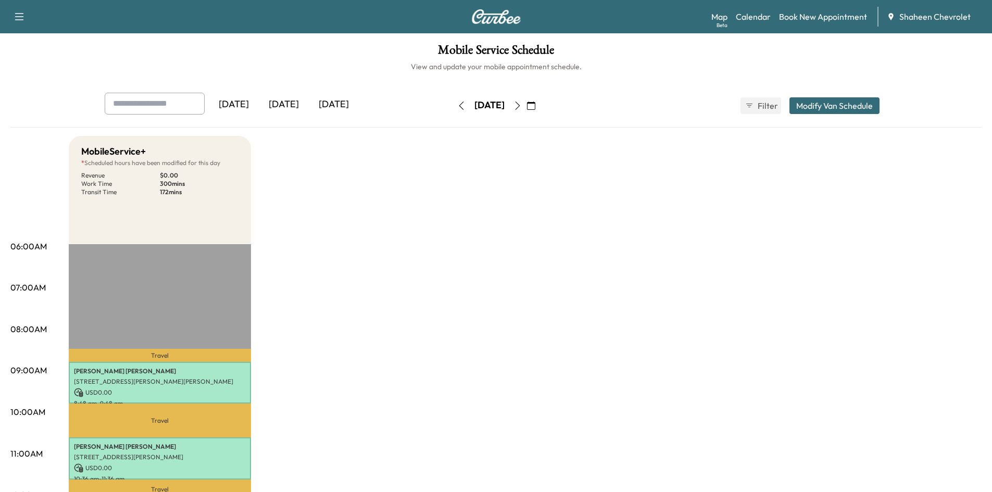
click at [457, 102] on icon "button" at bounding box center [461, 106] width 8 height 8
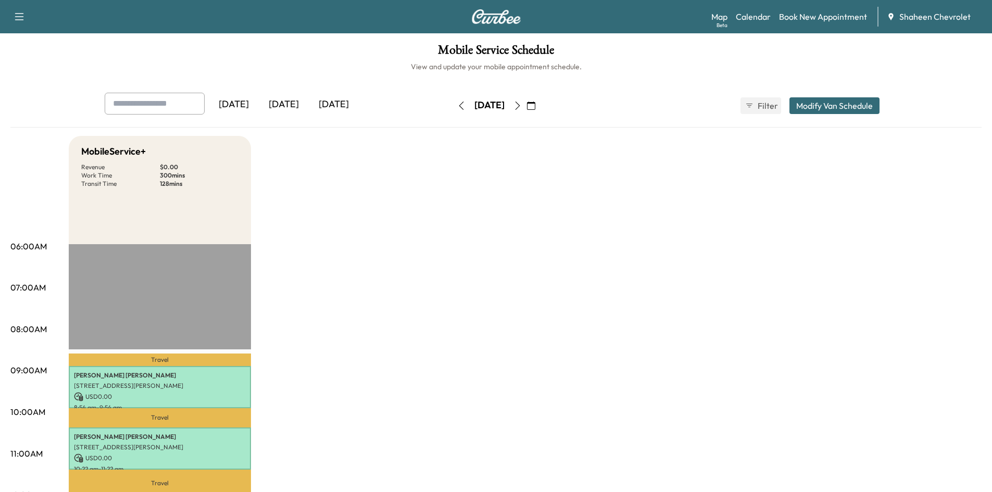
click at [522, 105] on icon "button" at bounding box center [518, 106] width 8 height 8
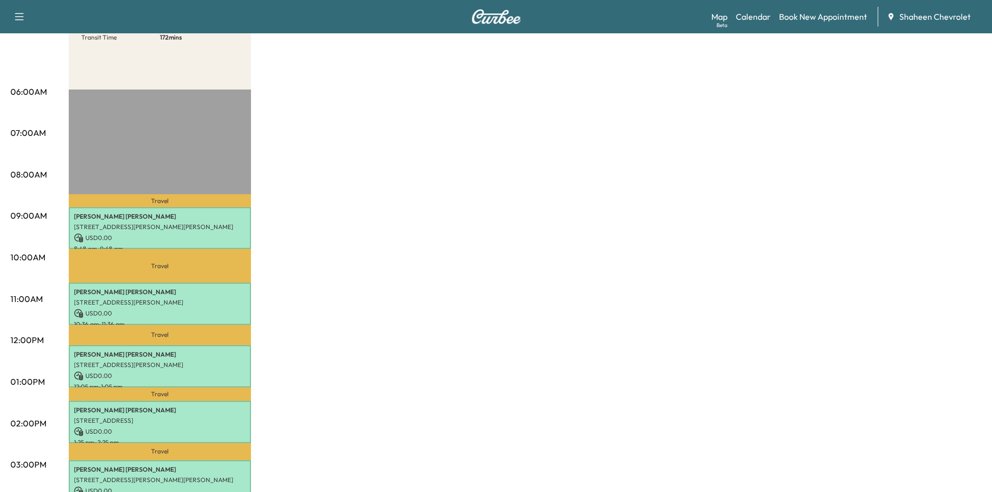
scroll to position [208, 0]
